Goal: Transaction & Acquisition: Purchase product/service

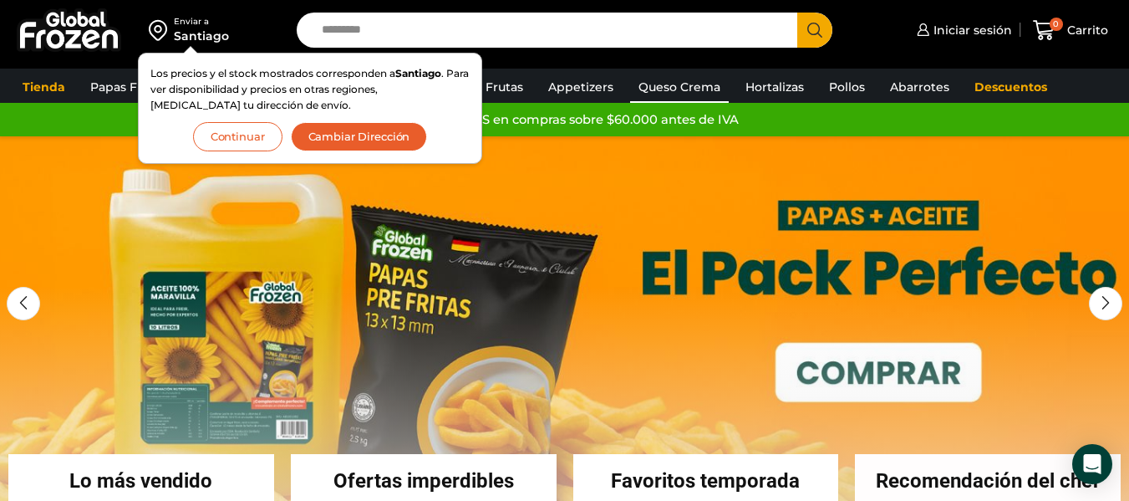
click at [667, 84] on link "Queso Crema" at bounding box center [679, 87] width 99 height 32
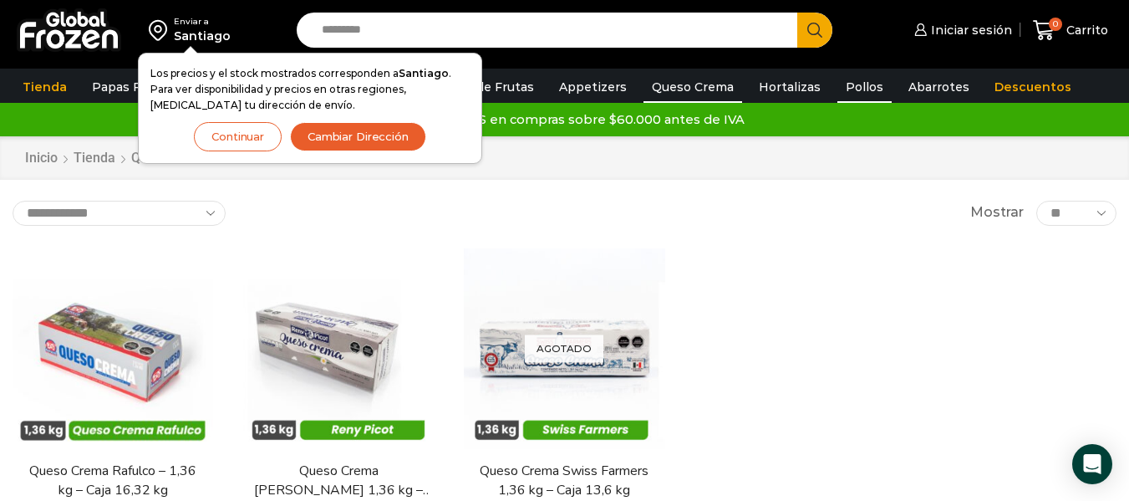
click at [852, 82] on link "Pollos" at bounding box center [864, 87] width 54 height 32
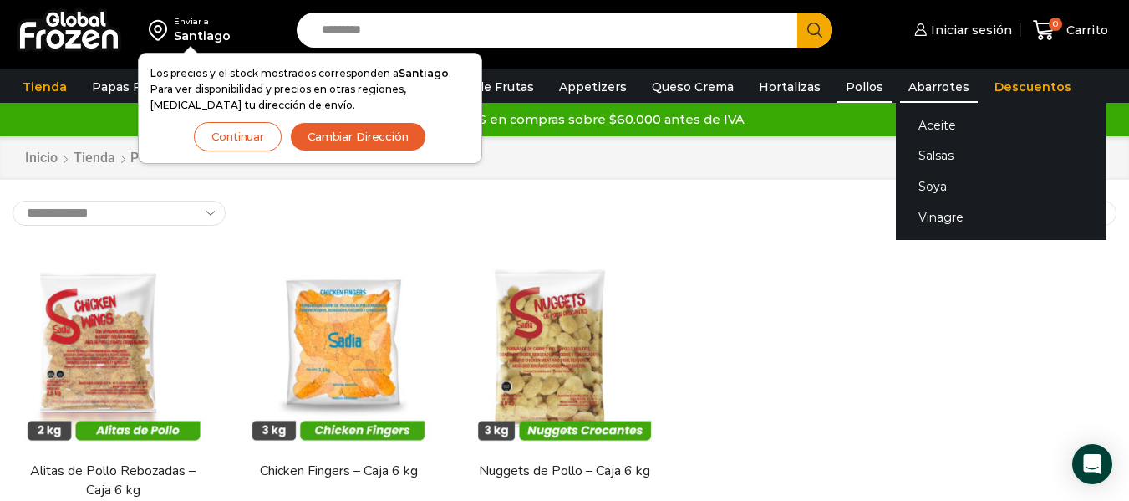
click at [902, 80] on link "Abarrotes" at bounding box center [939, 87] width 78 height 32
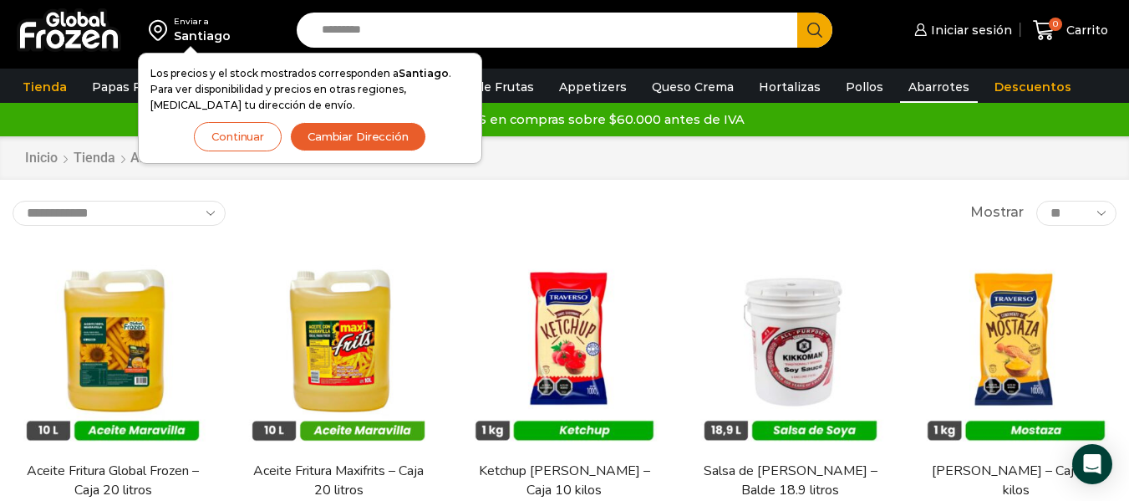
click at [242, 140] on button "Continuar" at bounding box center [238, 136] width 88 height 29
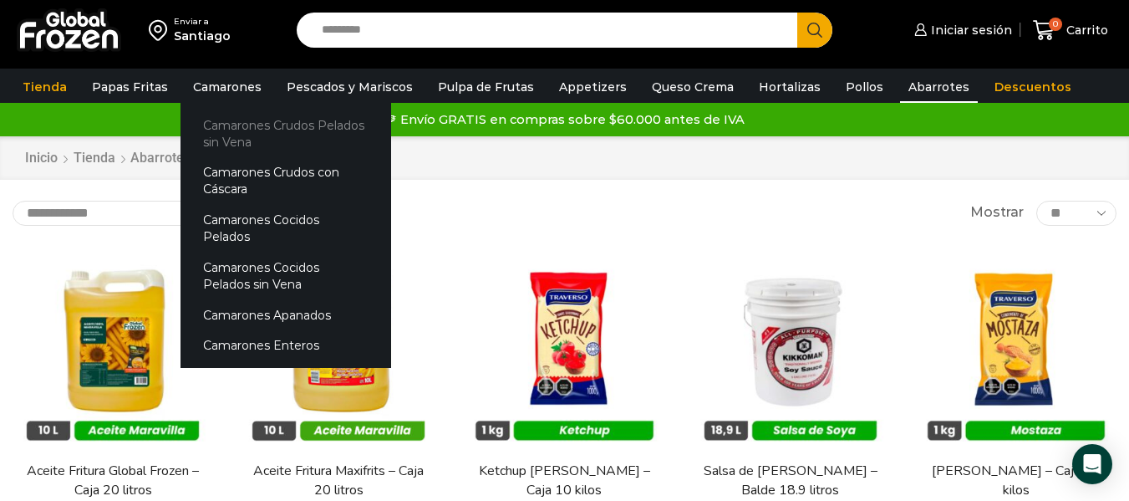
click at [225, 126] on link "Camarones Crudos Pelados sin Vena" at bounding box center [286, 133] width 211 height 48
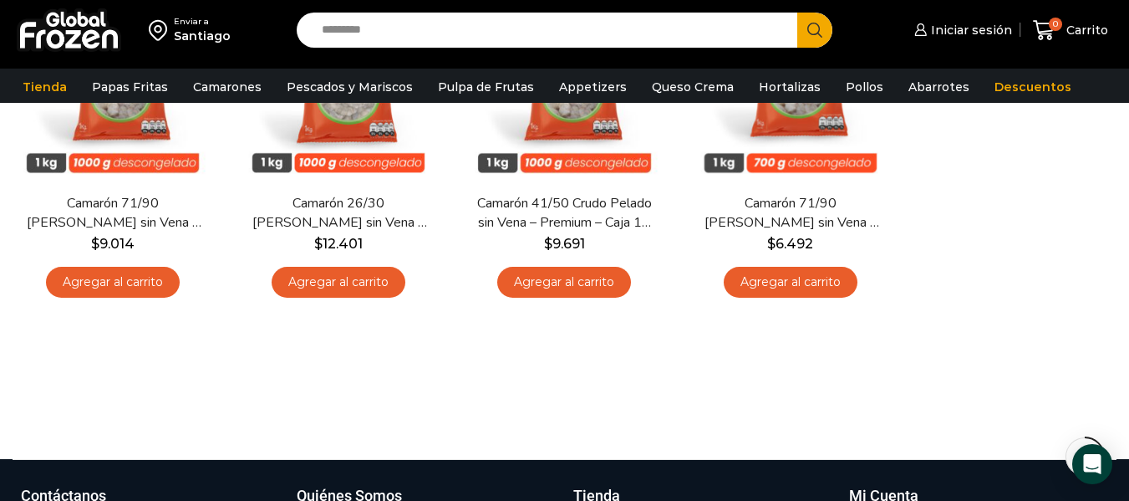
scroll to position [635, 0]
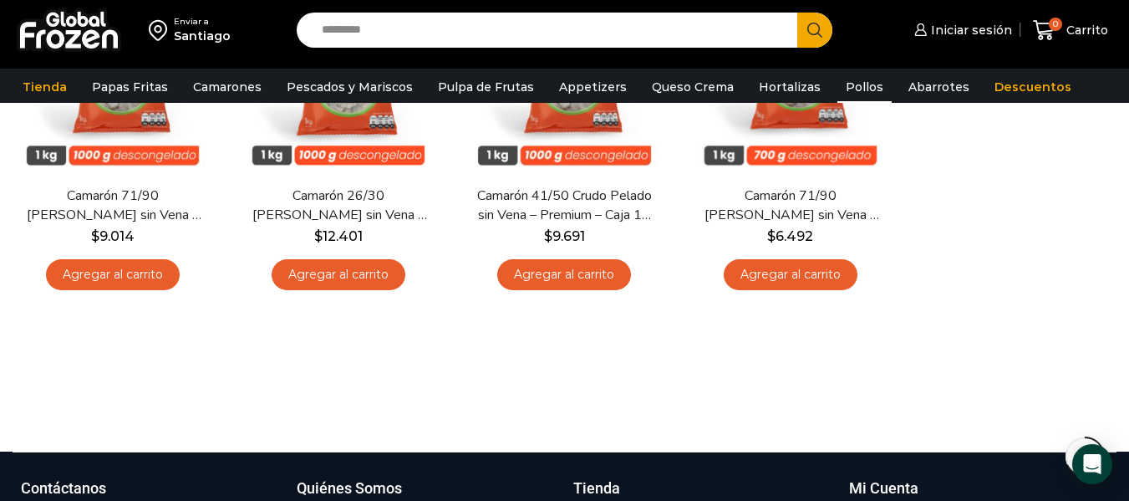
click at [837, 87] on link "Pollos" at bounding box center [864, 87] width 54 height 32
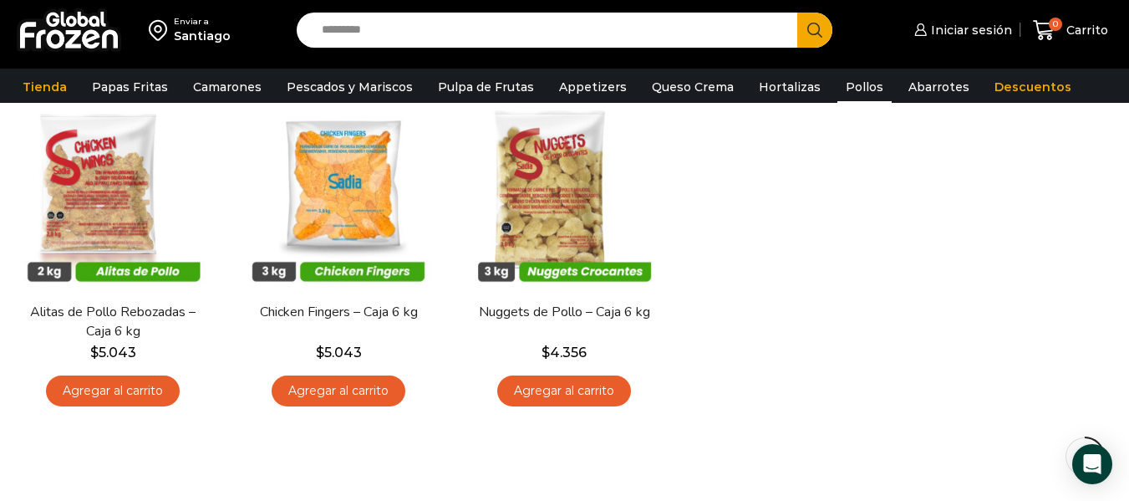
scroll to position [134, 0]
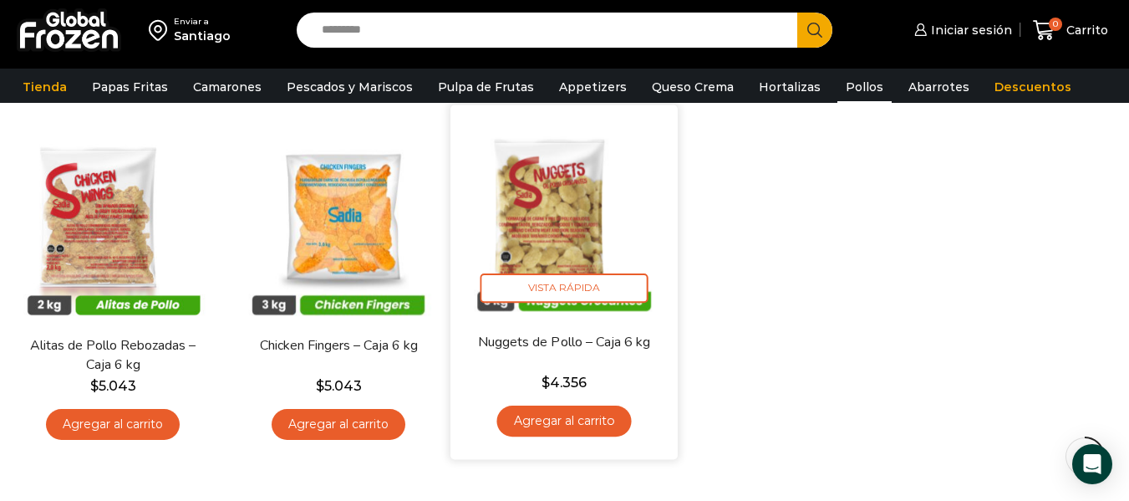
click at [575, 419] on link "Agregar al carrito" at bounding box center [564, 420] width 135 height 31
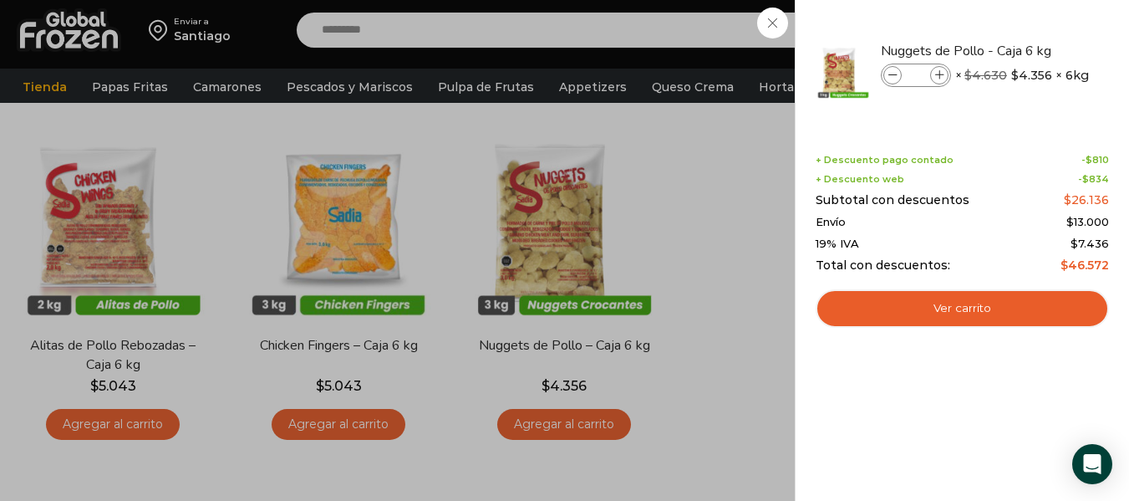
click at [1029, 50] on div "1 Carrito 1 1 Shopping Cart *" at bounding box center [1071, 30] width 84 height 39
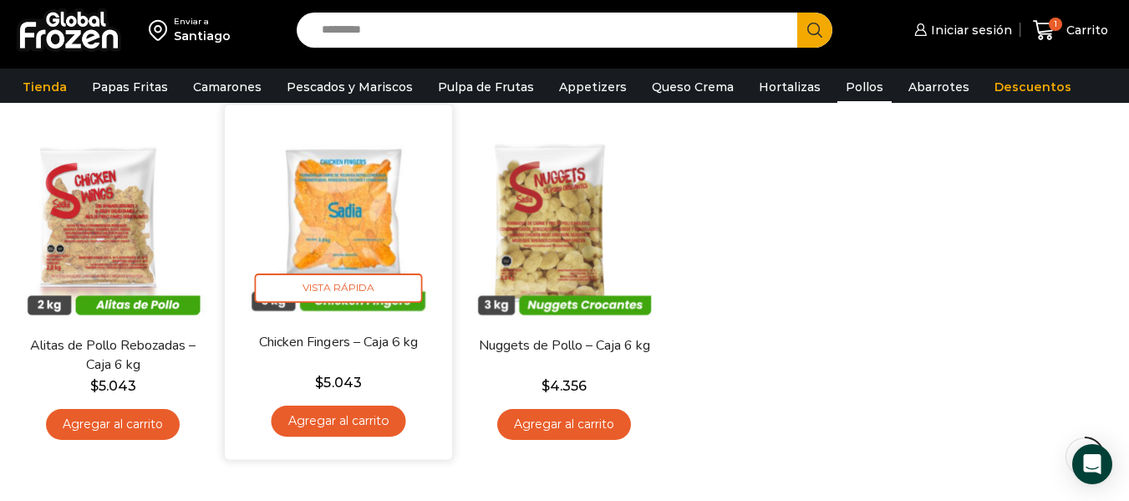
click at [388, 208] on img at bounding box center [338, 218] width 202 height 202
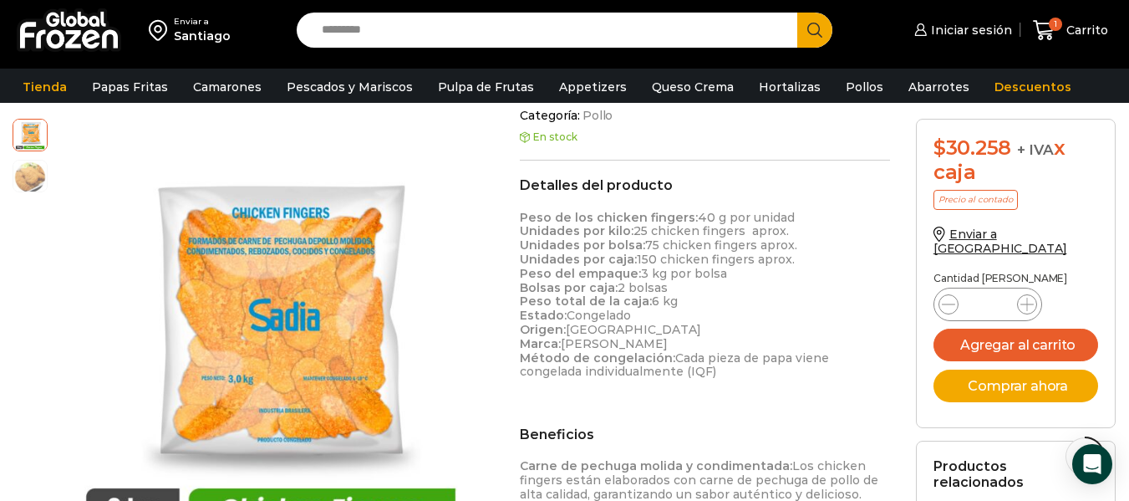
scroll to position [465, 0]
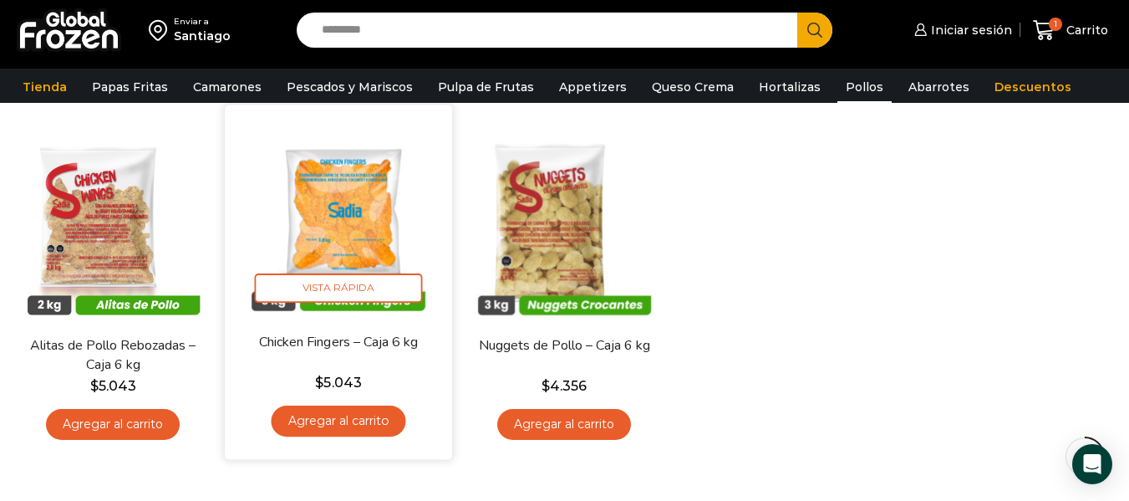
click at [330, 413] on link "Agregar al carrito" at bounding box center [339, 420] width 135 height 31
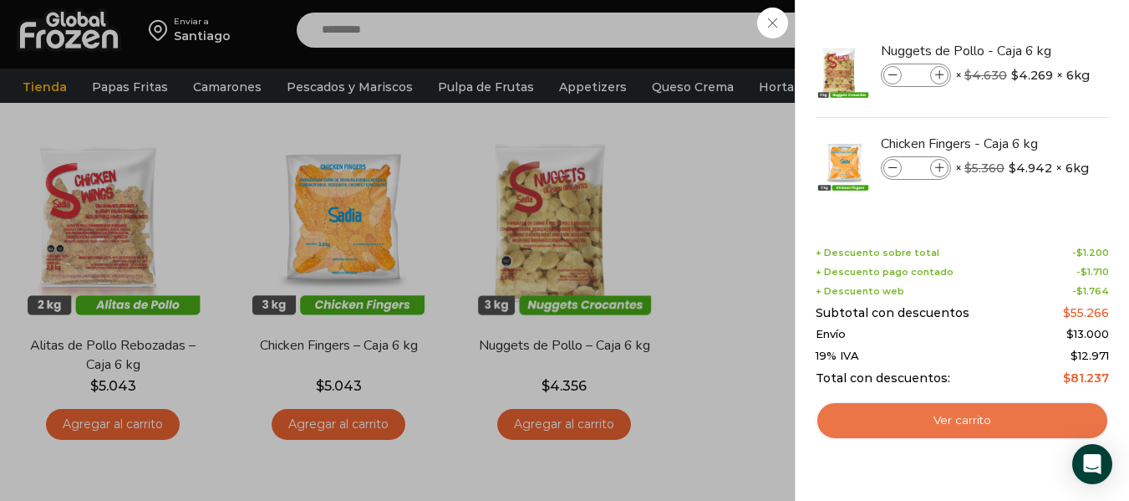
click at [941, 428] on link "Ver carrito" at bounding box center [962, 420] width 293 height 38
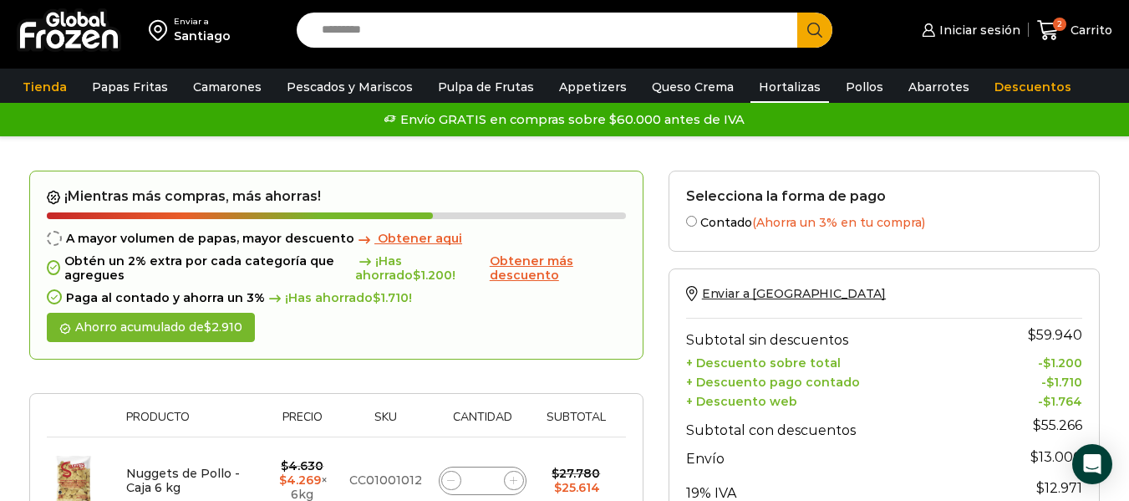
click at [766, 90] on link "Hortalizas" at bounding box center [789, 87] width 79 height 32
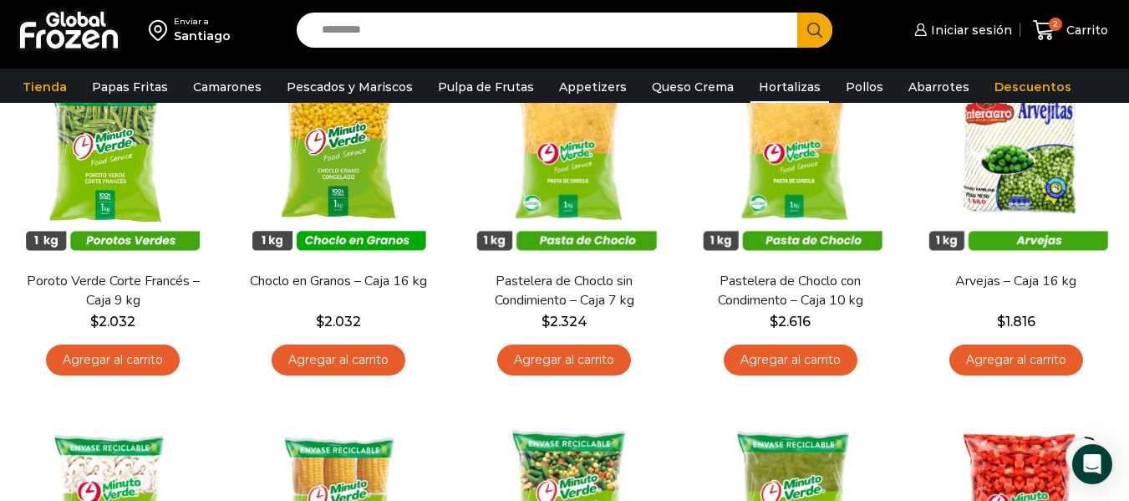
scroll to position [201, 0]
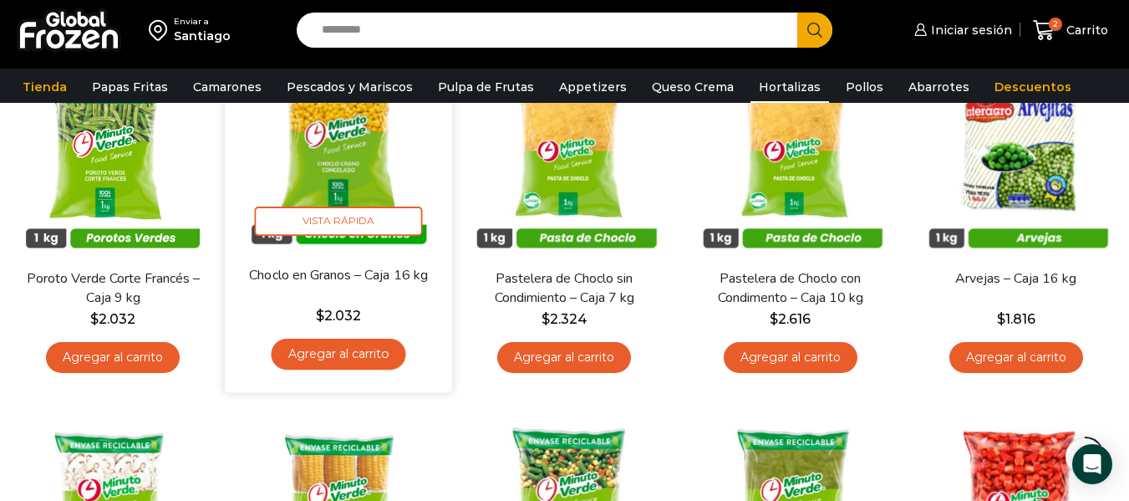
click at [382, 245] on img at bounding box center [338, 151] width 202 height 202
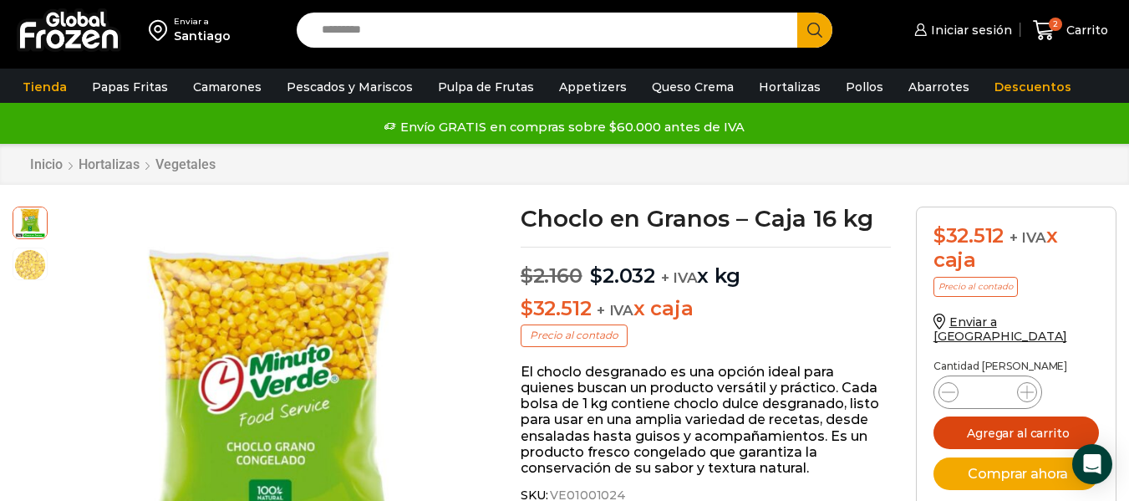
click at [1076, 419] on button "Agregar al carrito" at bounding box center [1015, 432] width 165 height 33
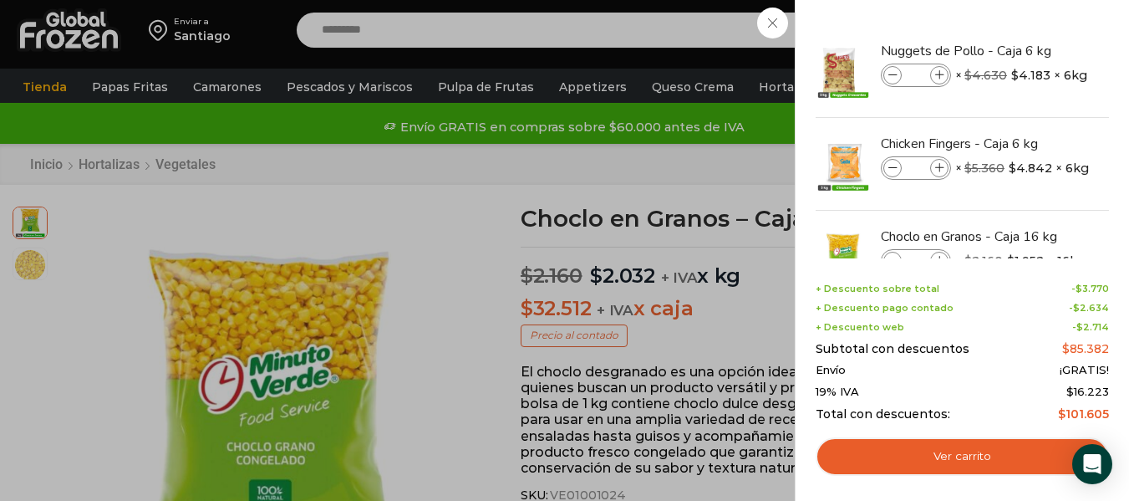
click at [972, 372] on div "Envío ¡GRATIS!" at bounding box center [962, 370] width 293 height 13
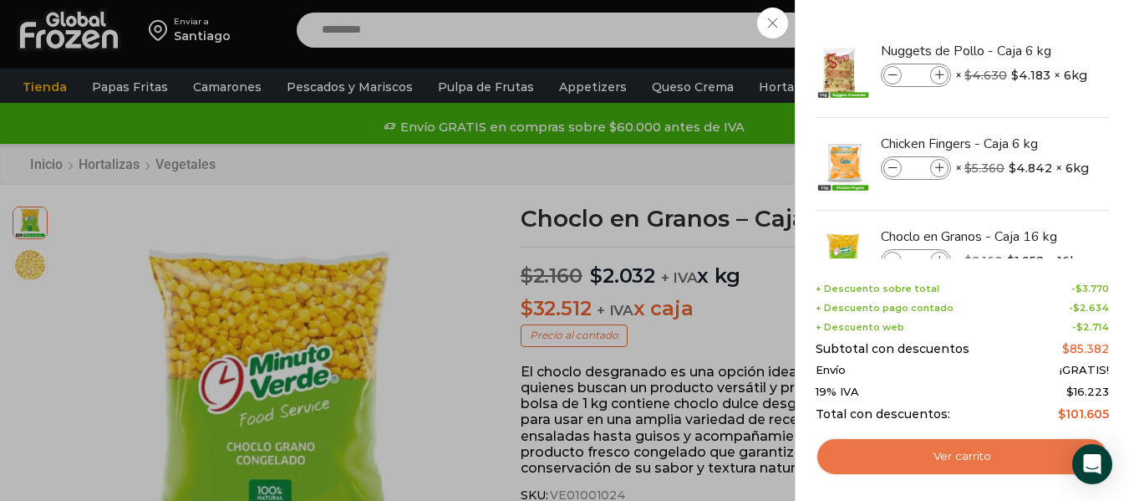
click at [929, 456] on link "Ver carrito" at bounding box center [962, 456] width 293 height 38
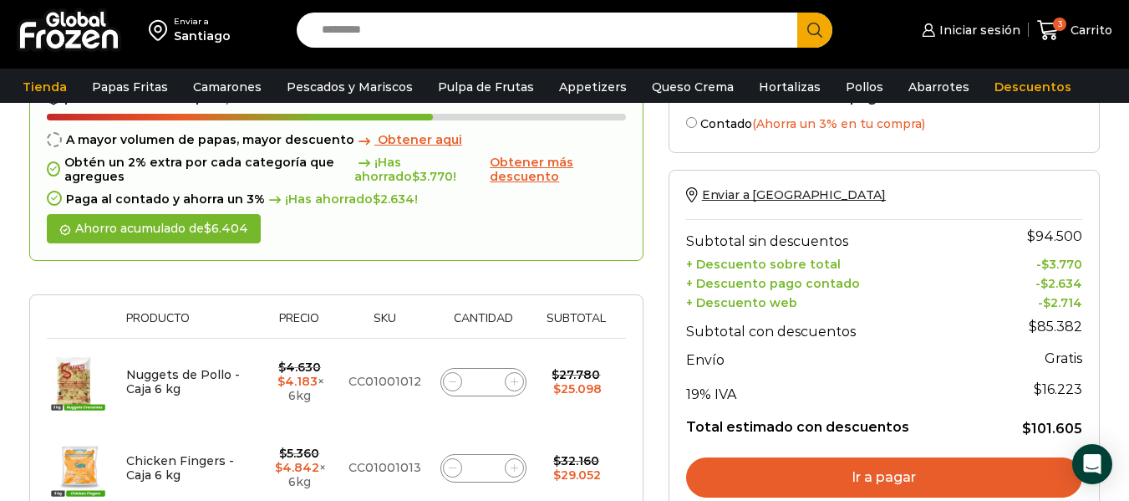
scroll to position [100, 0]
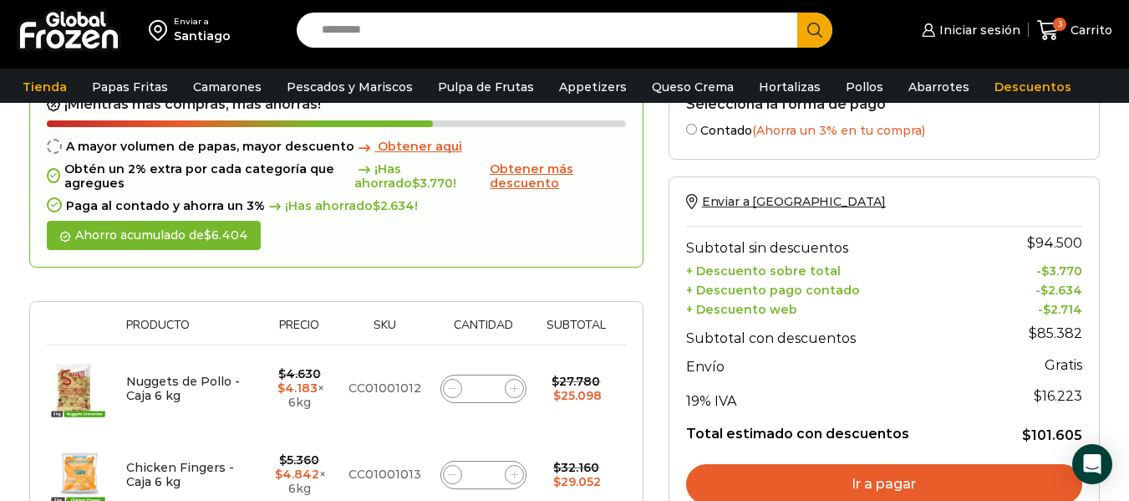
click at [925, 470] on link "Ir a pagar" at bounding box center [884, 484] width 396 height 40
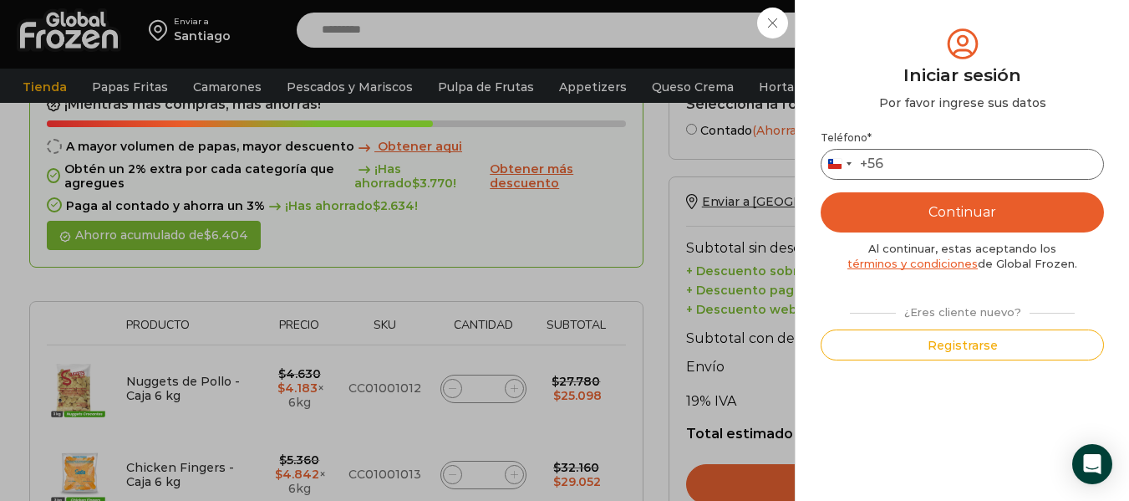
click at [916, 163] on input "Teléfono *" at bounding box center [962, 164] width 283 height 31
click at [948, 351] on button "Registrarse" at bounding box center [962, 344] width 283 height 31
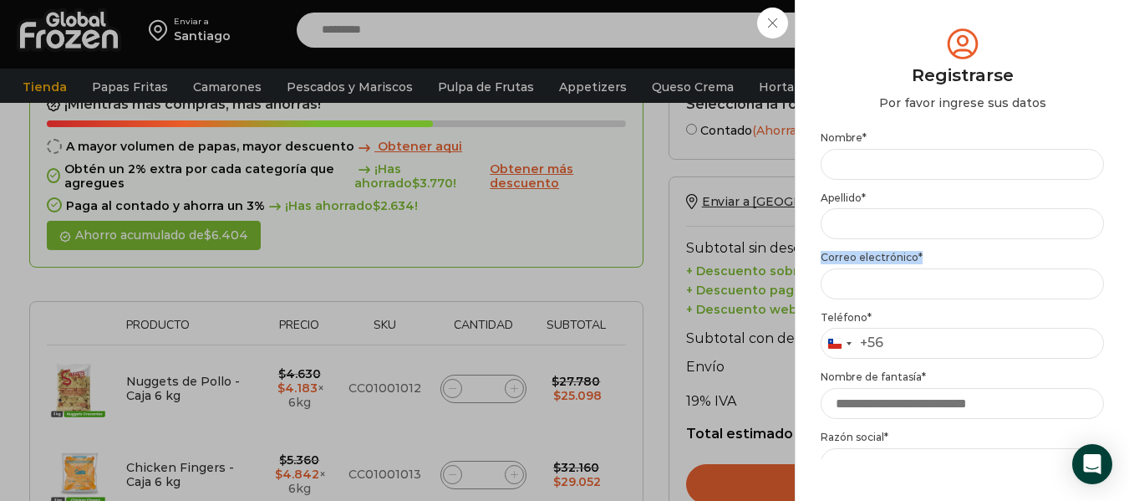
drag, startPoint x: 1101, startPoint y: 236, endPoint x: 1106, endPoint y: 282, distance: 45.5
click at [1106, 282] on div "Mi cuenta Login Register Iniciar sesión Por favor ingrese sus datos Iniciar ses…" at bounding box center [962, 250] width 334 height 501
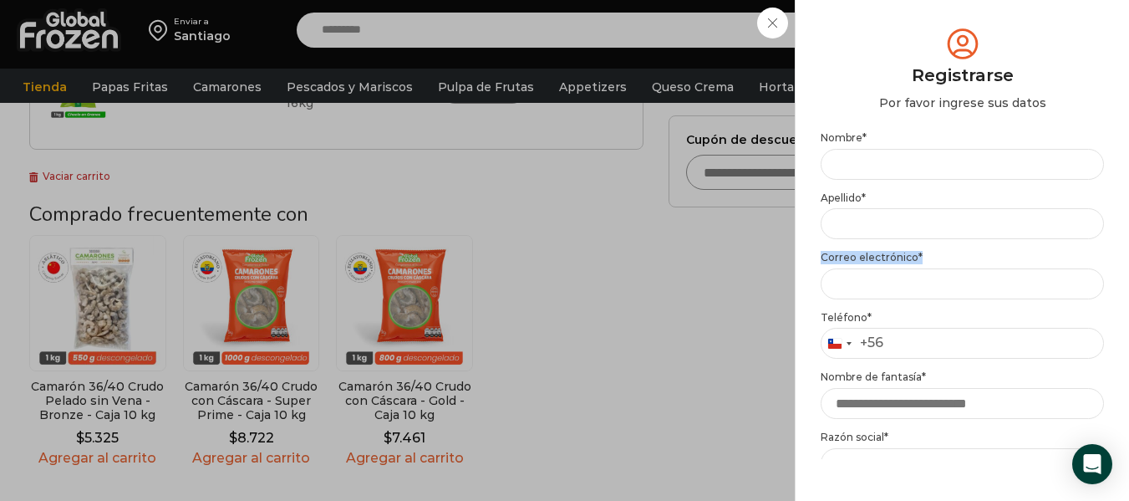
scroll to position [569, 0]
